Goal: Information Seeking & Learning: Learn about a topic

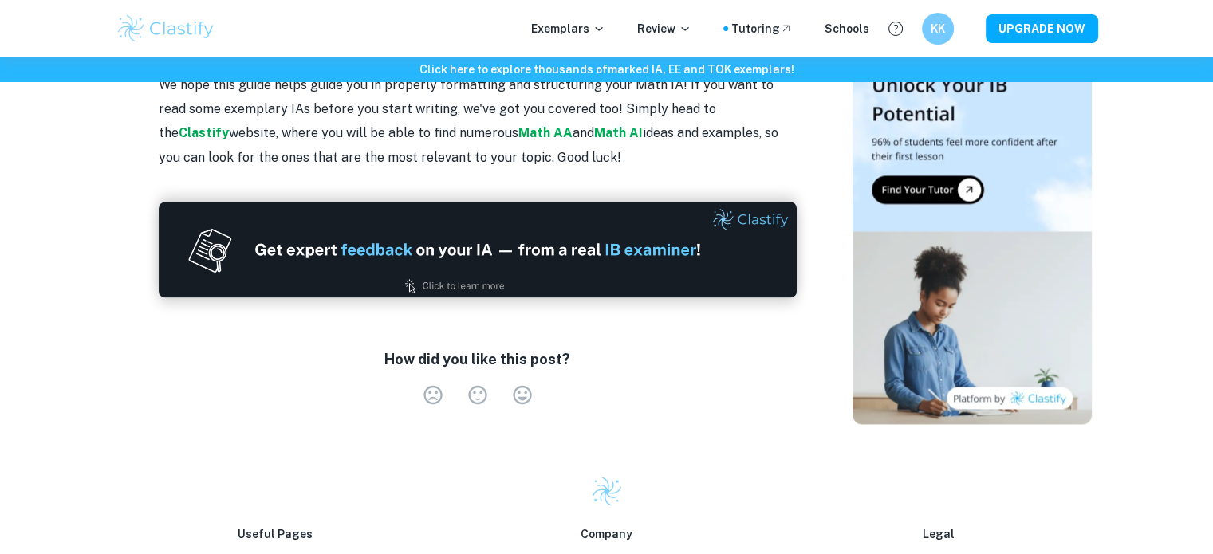
scroll to position [2281, 0]
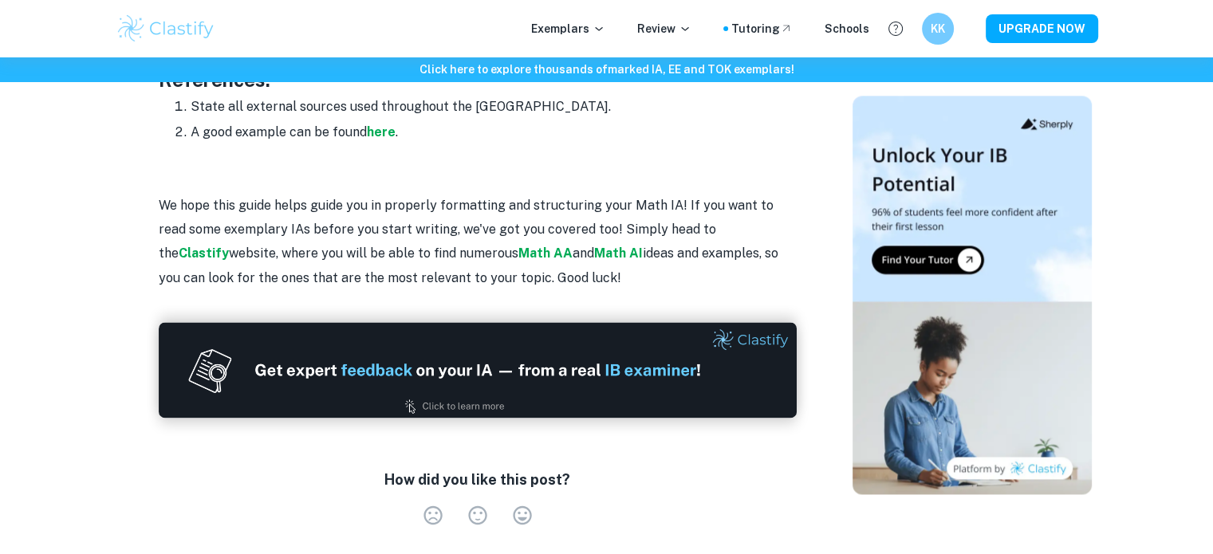
click at [555, 525] on div "How did you like this post? Very Dissatisfied Neutral Very Satisfied Empty" at bounding box center [477, 500] width 612 height 63
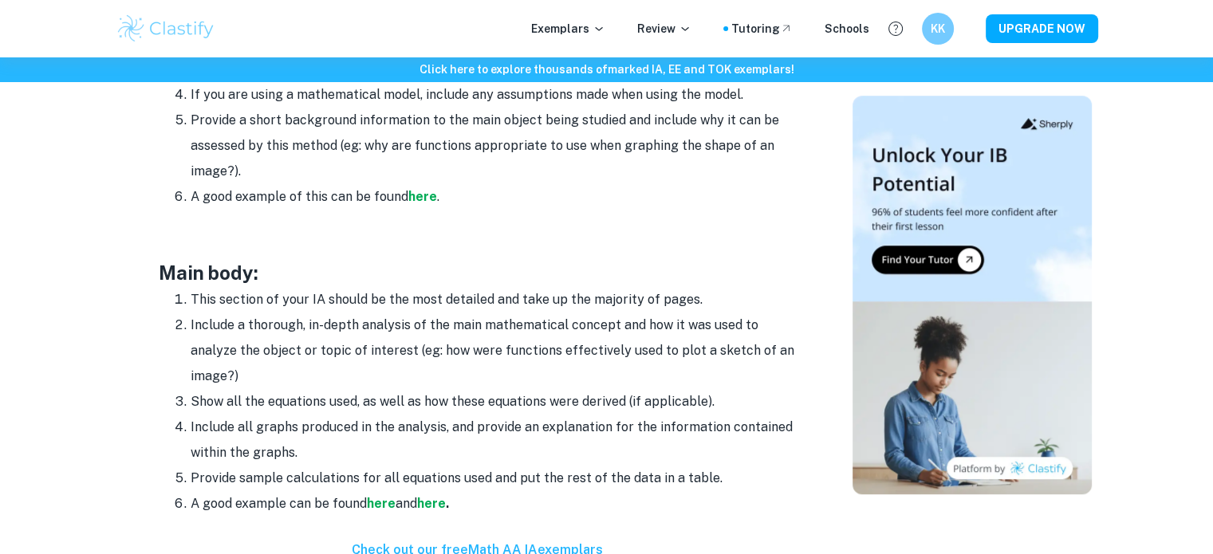
scroll to position [1230, 0]
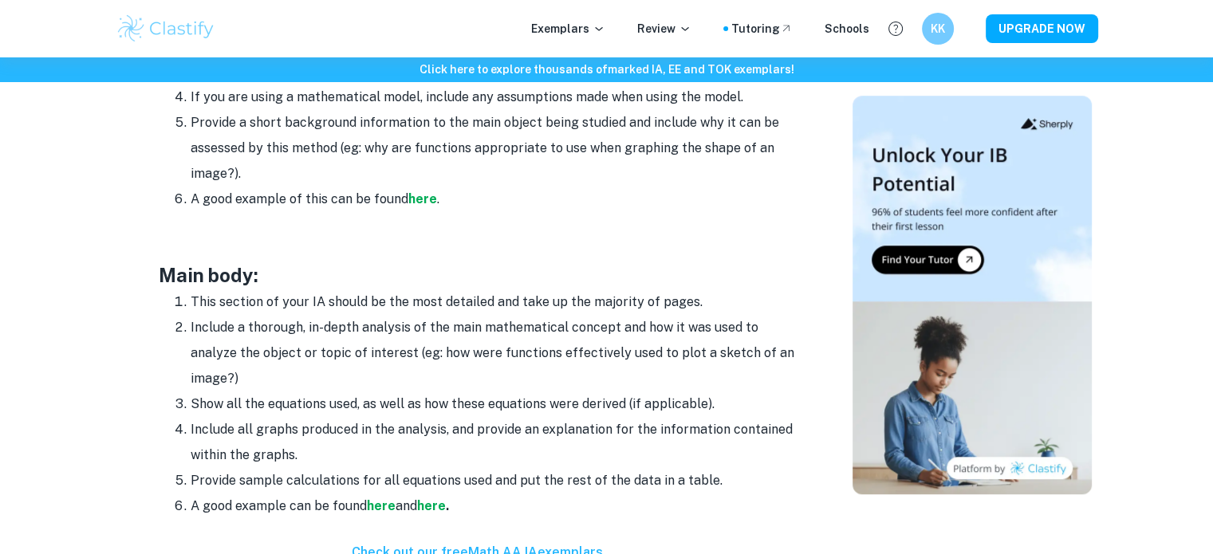
click at [686, 401] on li "Show all the equations used, as well as how these equations were derived (if ap…" at bounding box center [494, 404] width 606 height 26
click at [538, 114] on li "Provide a short background information to the main object being studied and inc…" at bounding box center [494, 148] width 606 height 77
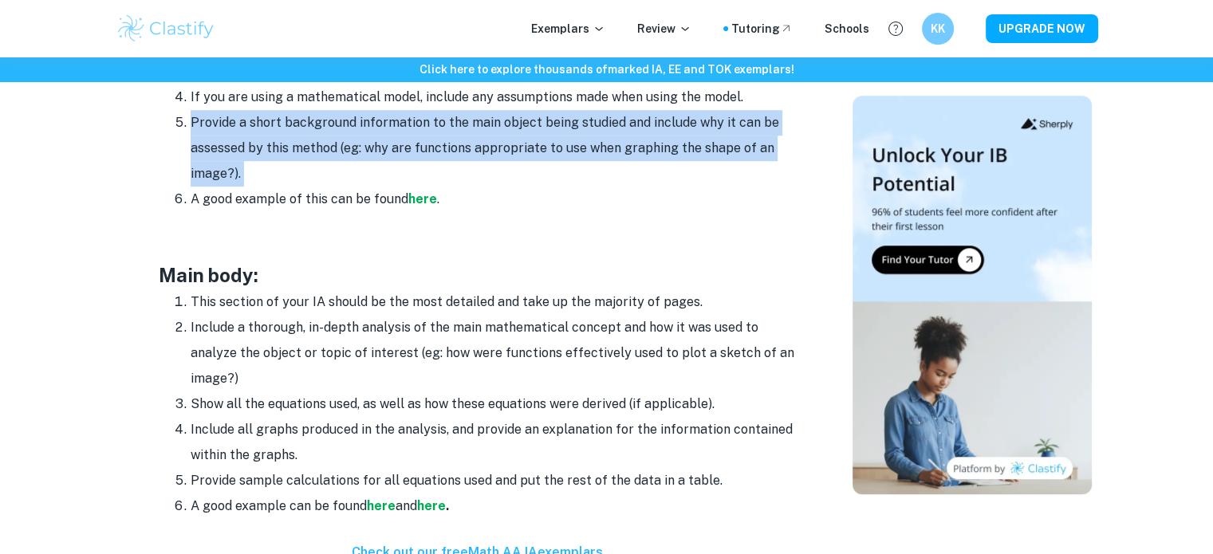
click at [538, 114] on li "Provide a short background information to the main object being studied and inc…" at bounding box center [494, 148] width 606 height 77
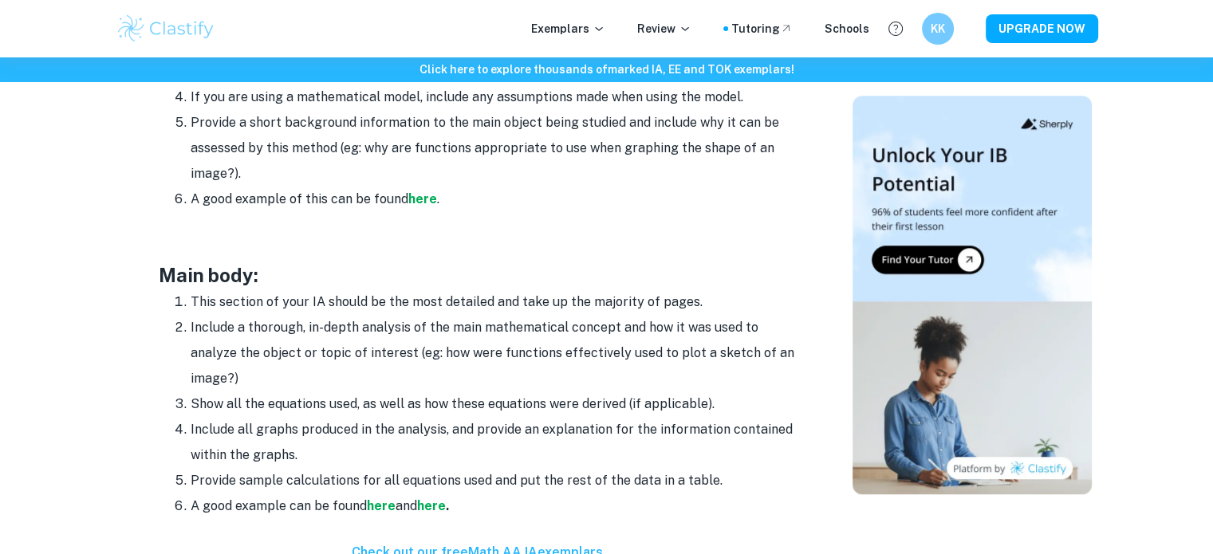
click at [584, 397] on li "Show all the equations used, as well as how these equations were derived (if ap…" at bounding box center [494, 404] width 606 height 26
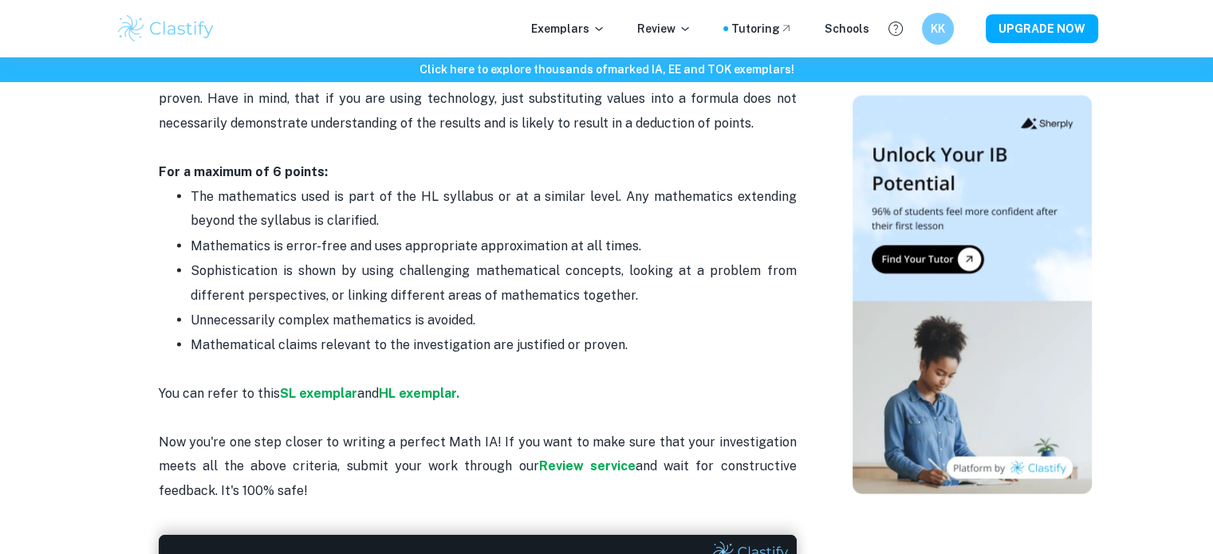
scroll to position [3255, 0]
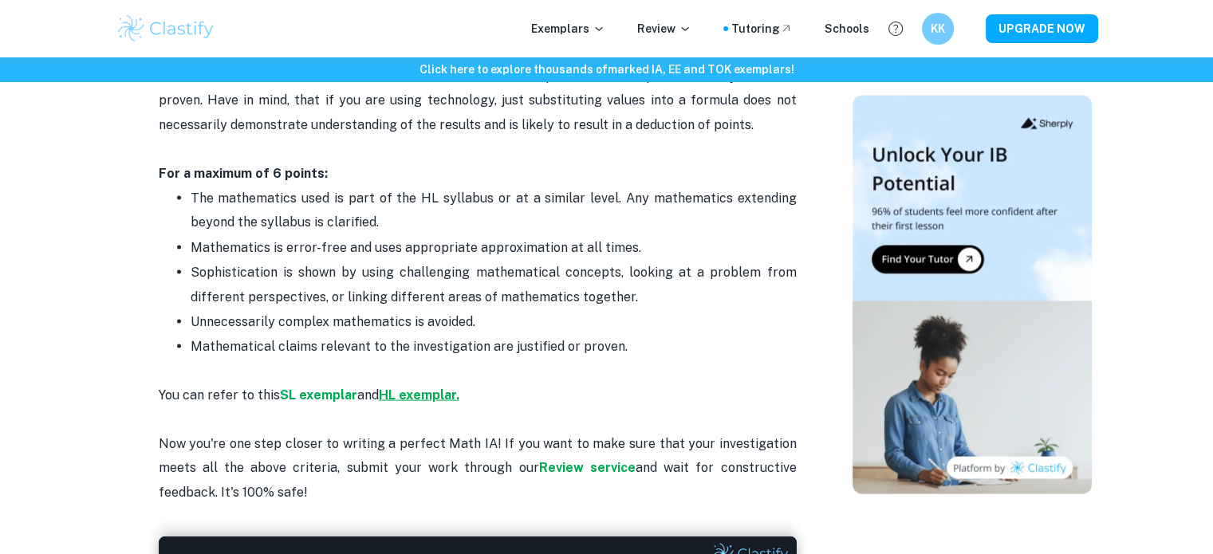
click at [415, 387] on strong "HL exemplar." at bounding box center [419, 394] width 81 height 15
